Goal: Complete application form

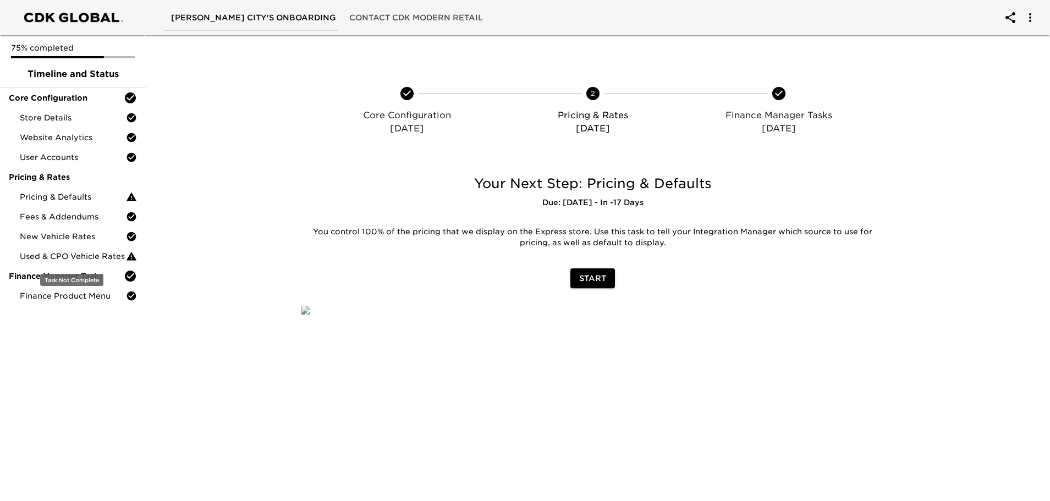
click at [89, 256] on span "Used & CPO Vehicle Rates" at bounding box center [73, 256] width 106 height 11
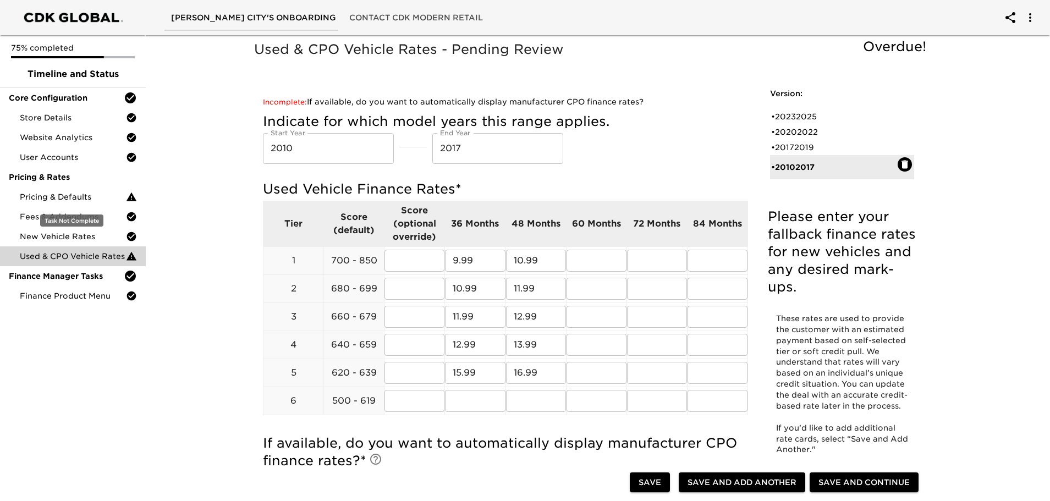
click at [81, 194] on span "Pricing & Defaults" at bounding box center [73, 196] width 106 height 11
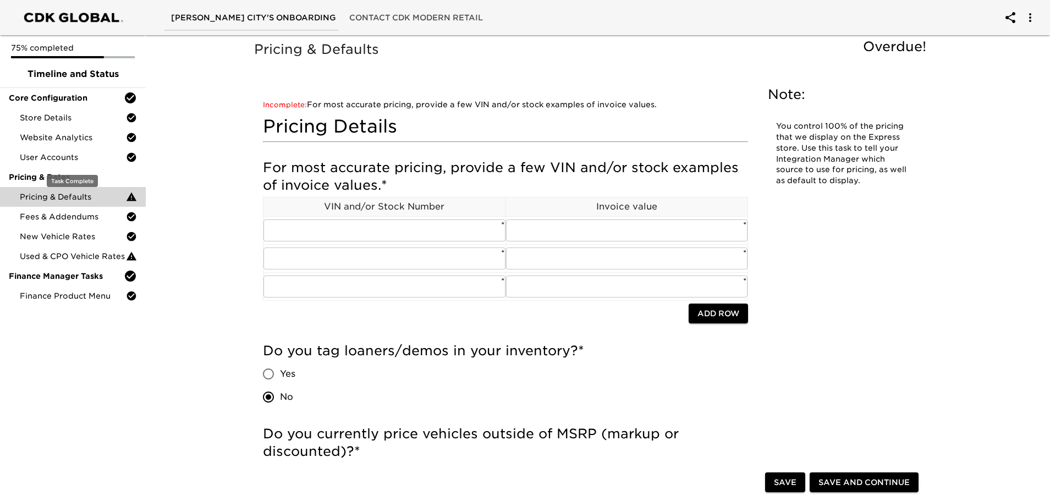
click at [54, 152] on span "User Accounts" at bounding box center [73, 157] width 106 height 11
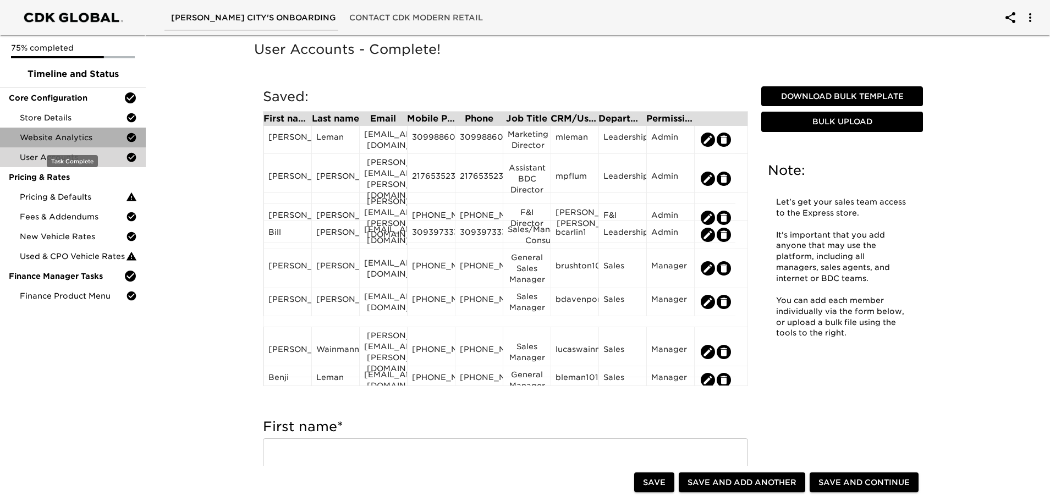
click at [60, 137] on span "Website Analytics" at bounding box center [73, 137] width 106 height 11
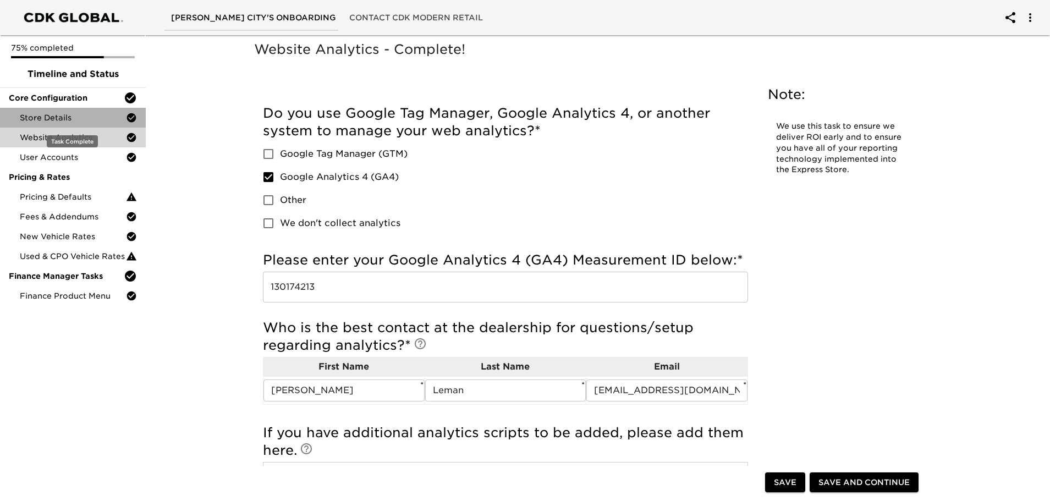
click at [46, 119] on span "Store Details" at bounding box center [73, 117] width 106 height 11
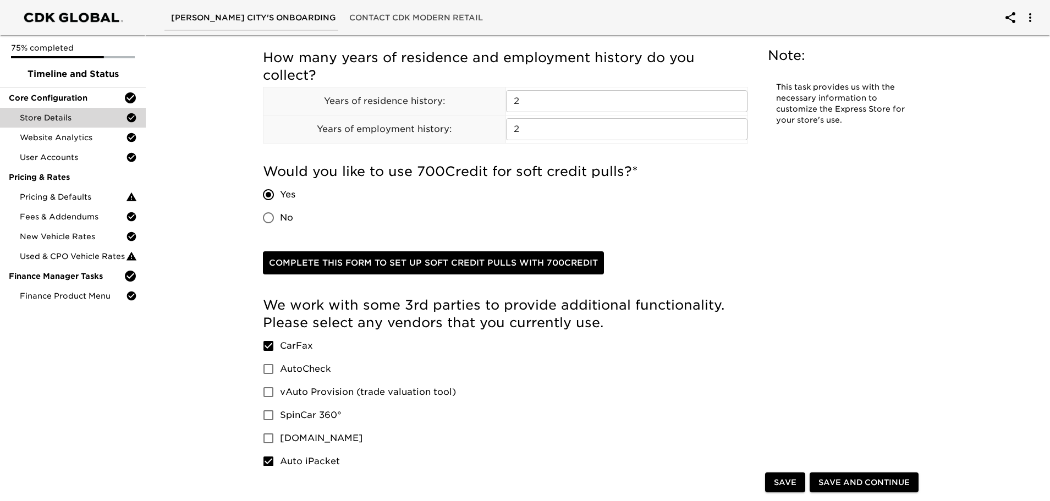
scroll to position [1485, 0]
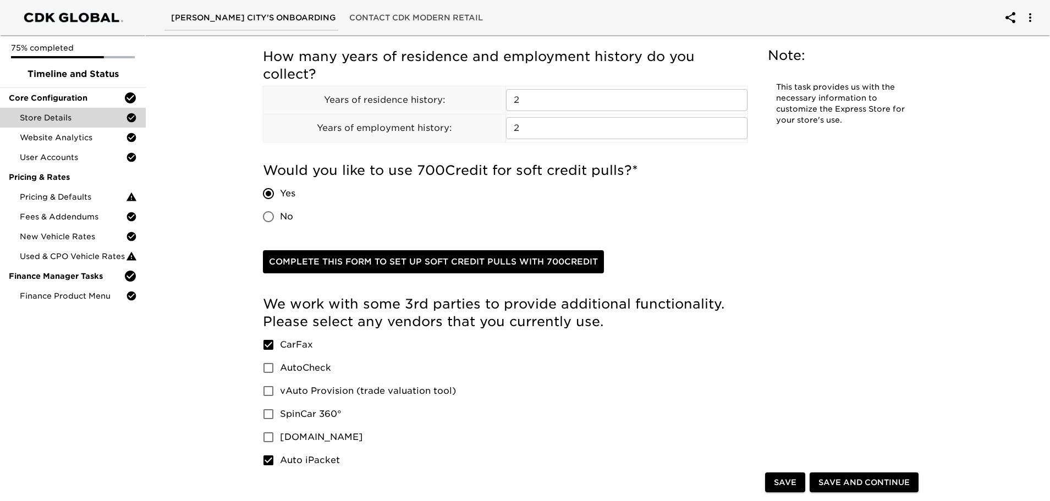
click at [411, 261] on span "Complete this form to set up soft credit pulls with 700Credit" at bounding box center [433, 262] width 329 height 14
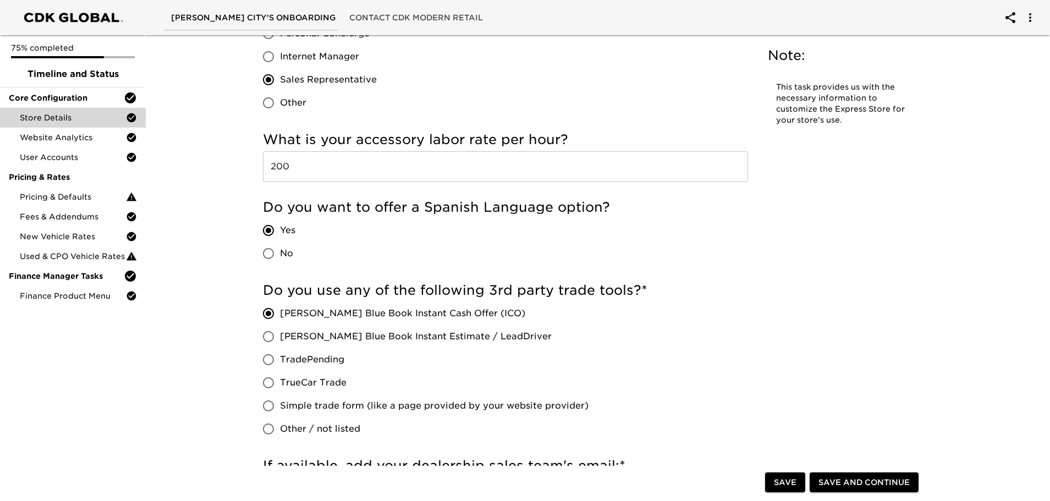
scroll to position [2090, 0]
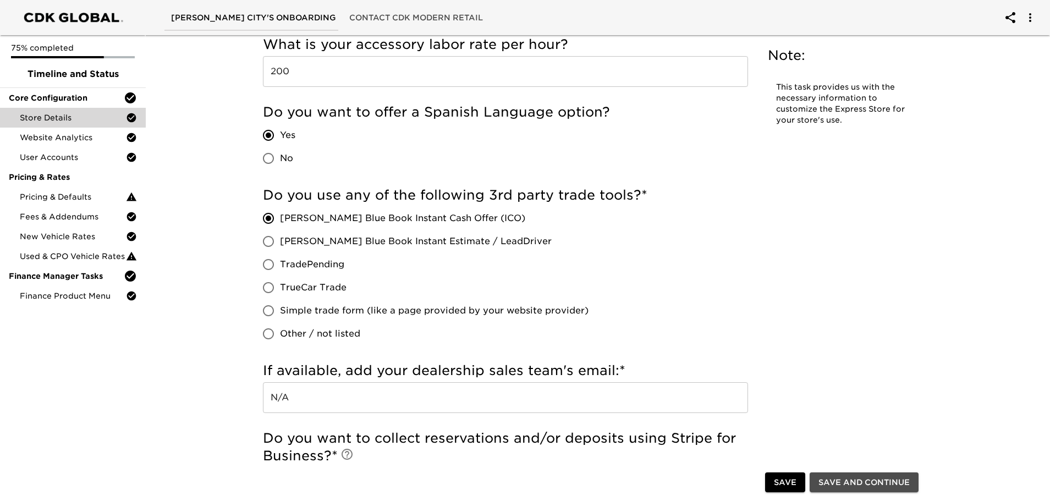
click at [826, 477] on span "Save and Continue" at bounding box center [863, 483] width 91 height 14
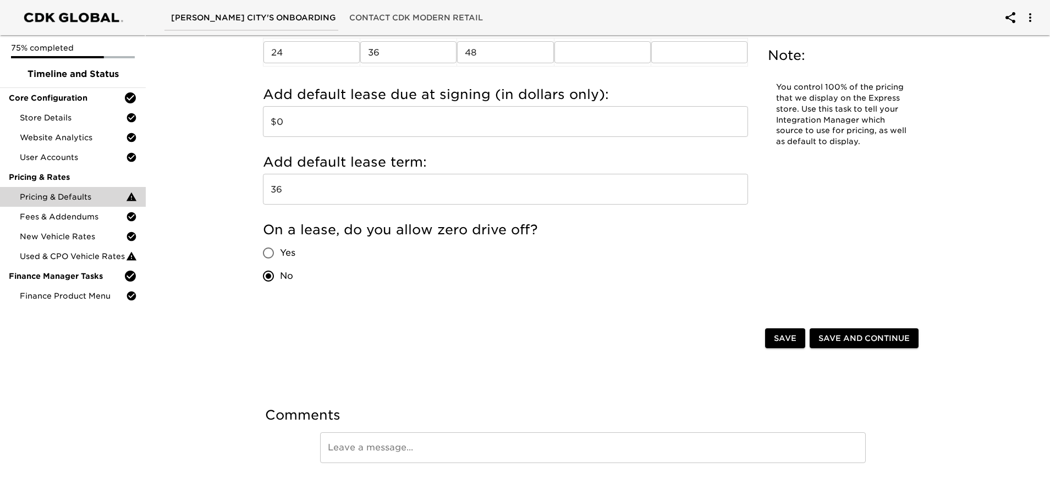
scroll to position [1358, 0]
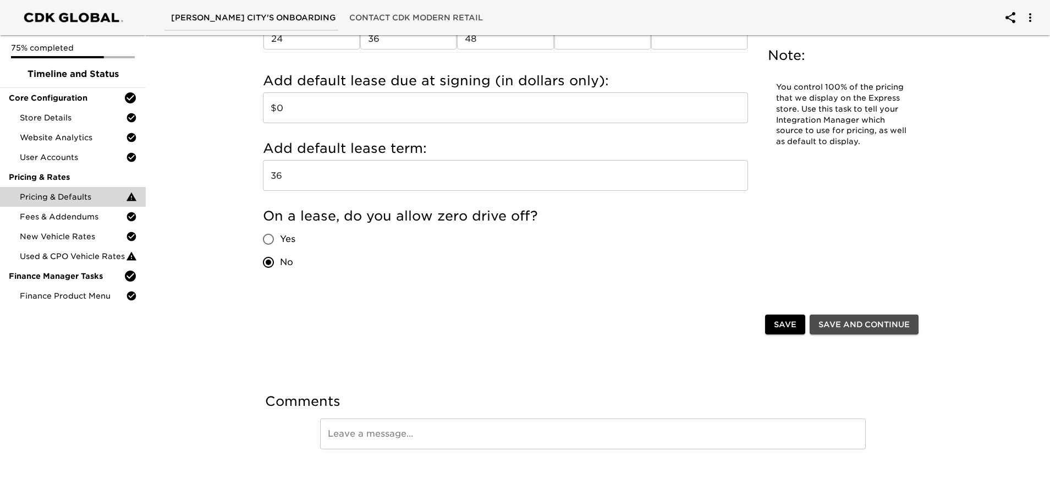
click at [849, 322] on span "Save and Continue" at bounding box center [863, 325] width 91 height 14
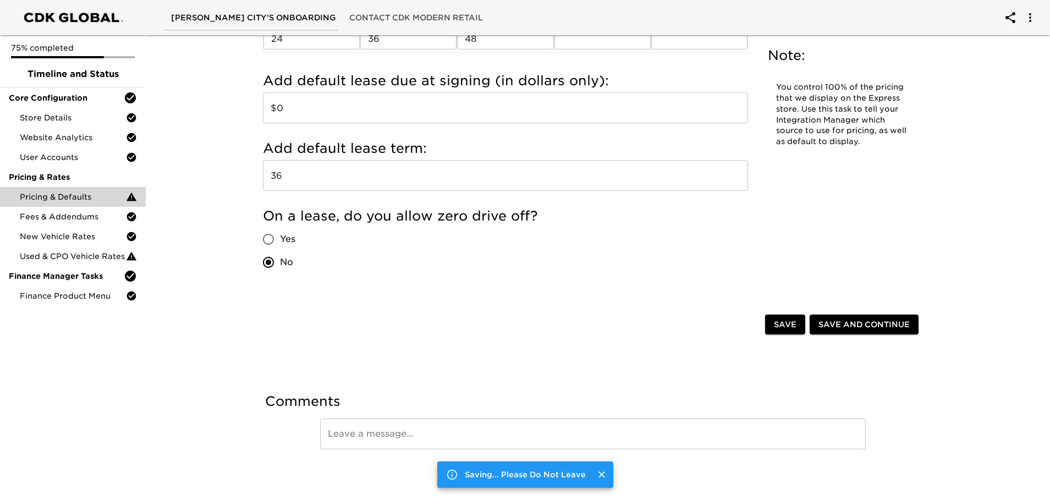
scroll to position [0, 0]
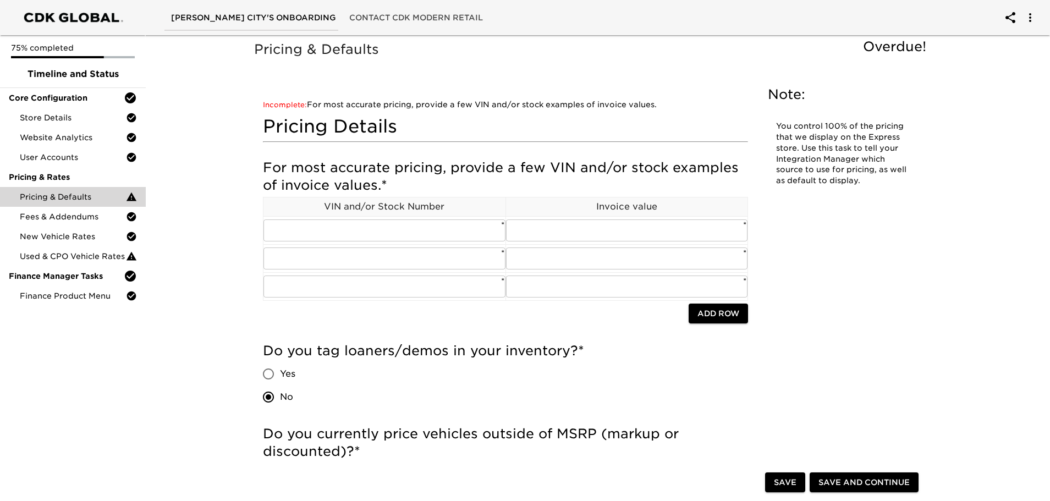
click at [292, 234] on input "text" at bounding box center [384, 230] width 242 height 22
paste input "[US_VEHICLE_IDENTIFICATION_NUMBER]"
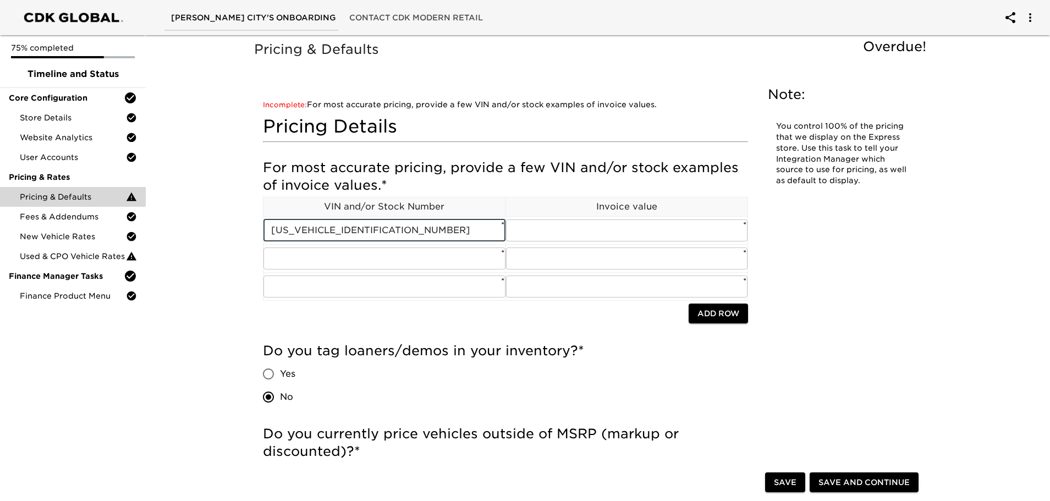
type input "[US_VEHICLE_IDENTIFICATION_NUMBER]"
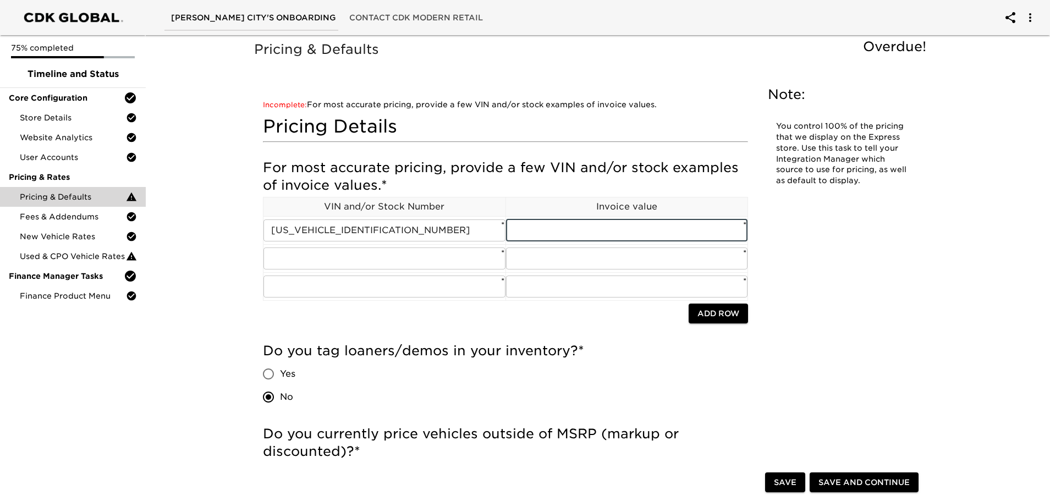
click at [550, 231] on input "text" at bounding box center [627, 230] width 242 height 22
type input "60262"
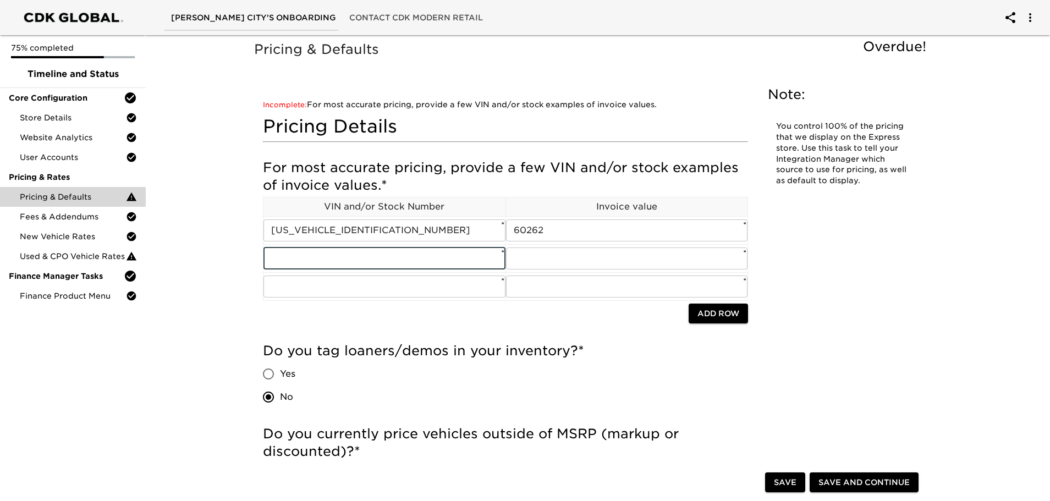
click at [289, 260] on input "text" at bounding box center [384, 258] width 242 height 22
paste input "[US_VEHICLE_IDENTIFICATION_NUMBER]"
type input "[US_VEHICLE_IDENTIFICATION_NUMBER]"
click at [541, 263] on input "text" at bounding box center [627, 258] width 242 height 22
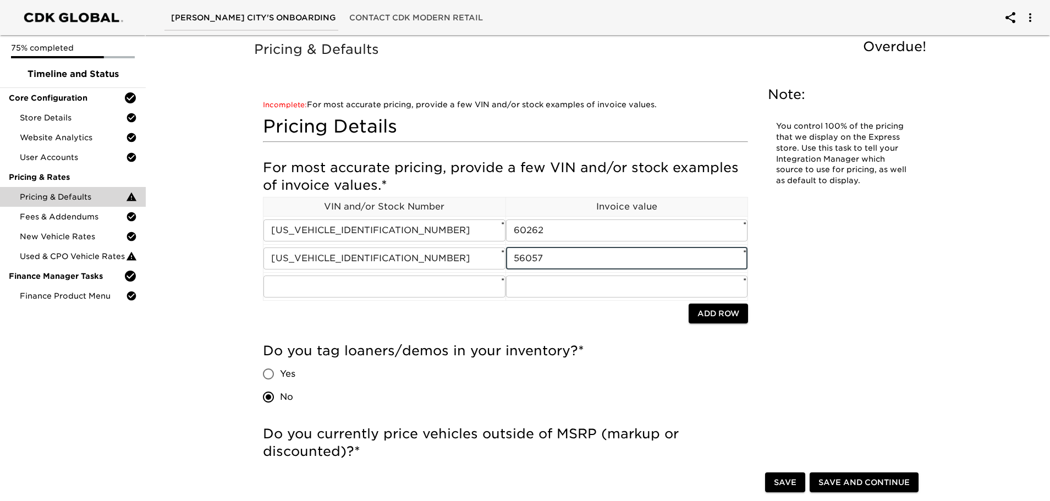
type input "56057"
click at [299, 284] on input "text" at bounding box center [384, 287] width 242 height 22
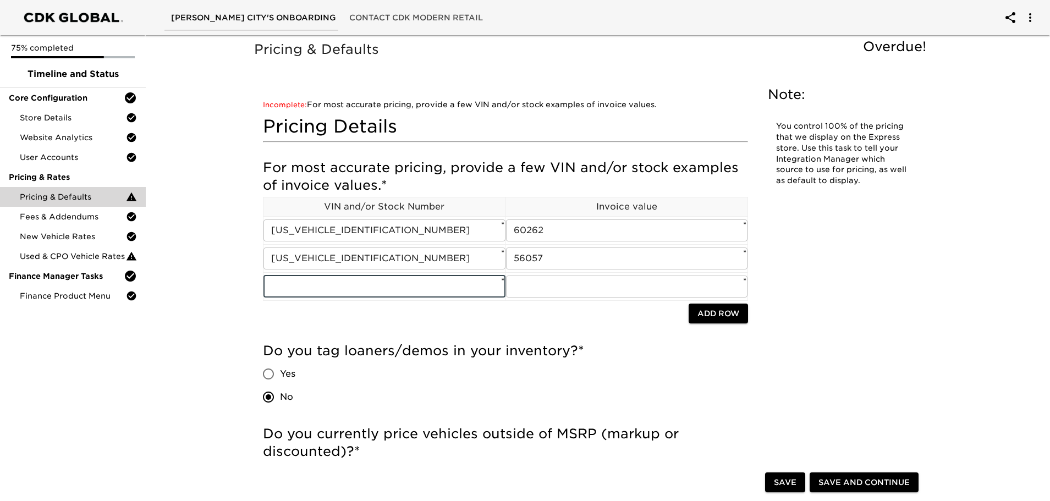
paste input "[US_VEHICLE_IDENTIFICATION_NUMBER]"
type input "[US_VEHICLE_IDENTIFICATION_NUMBER]"
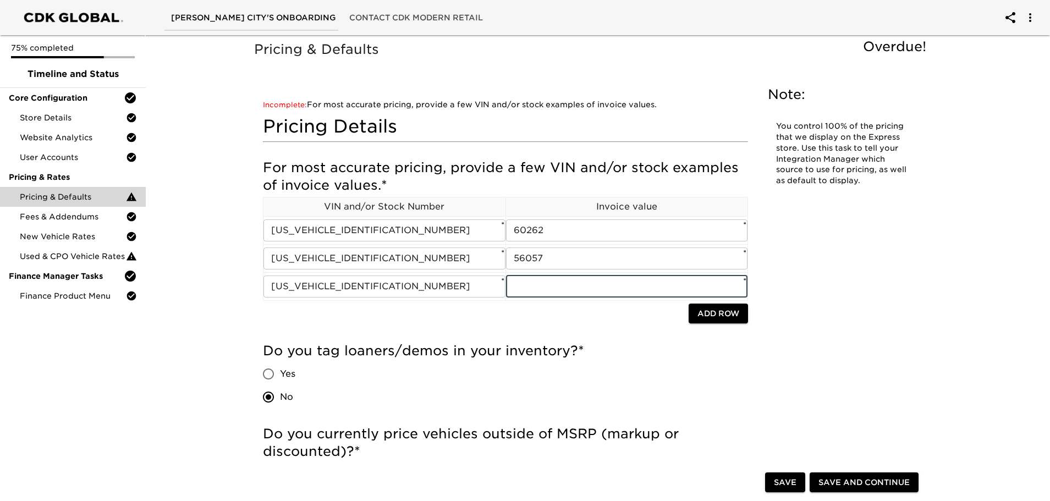
click at [555, 290] on input "text" at bounding box center [627, 287] width 242 height 22
type input "60262"
click at [632, 327] on div "For most accurate pricing, provide a few VIN and/or stock examples of invoice v…" at bounding box center [505, 244] width 485 height 183
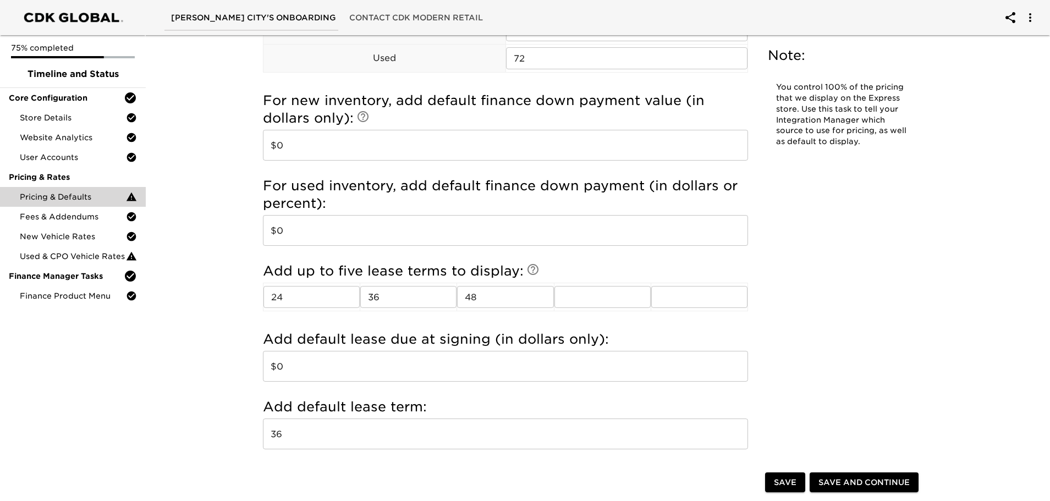
scroll to position [1358, 0]
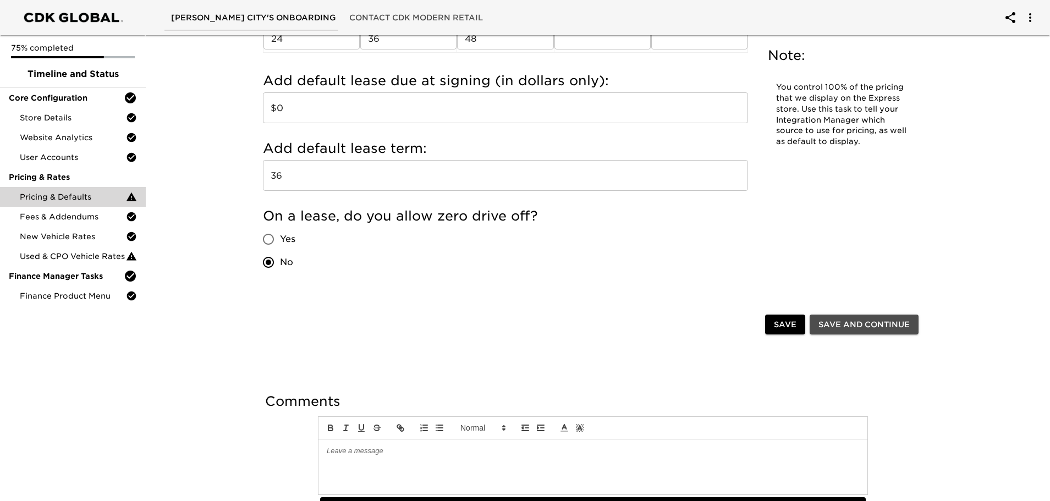
click at [858, 324] on span "Save and Continue" at bounding box center [863, 325] width 91 height 14
